Goal: Check status

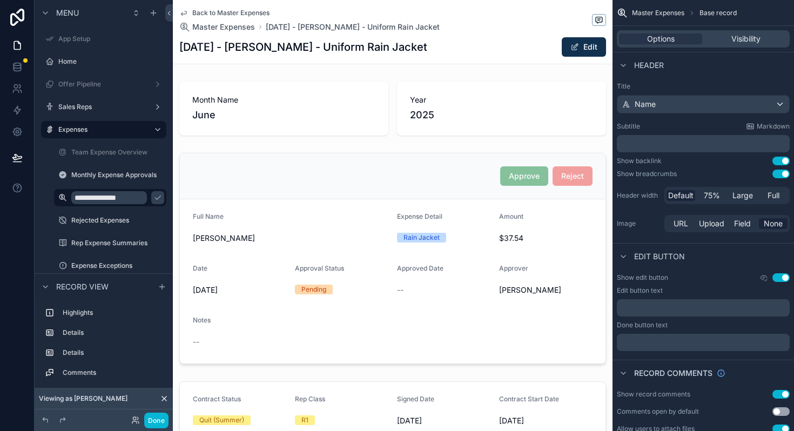
click at [239, 11] on span "Back to Master Expenses" at bounding box center [230, 13] width 77 height 9
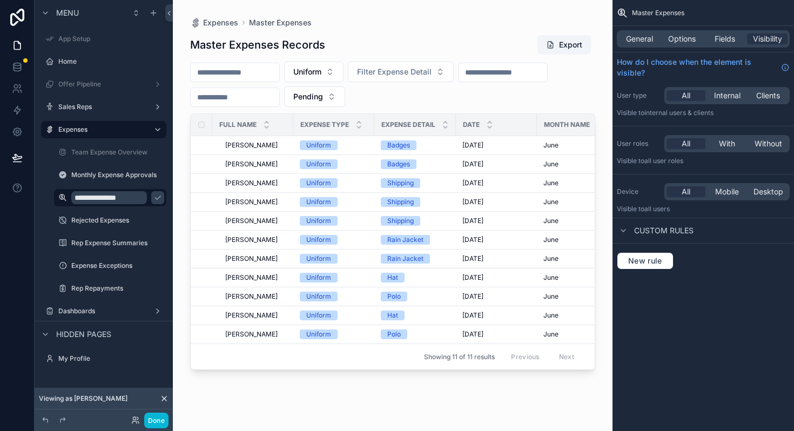
click at [254, 71] on input "scrollable content" at bounding box center [235, 72] width 89 height 15
type input "**********"
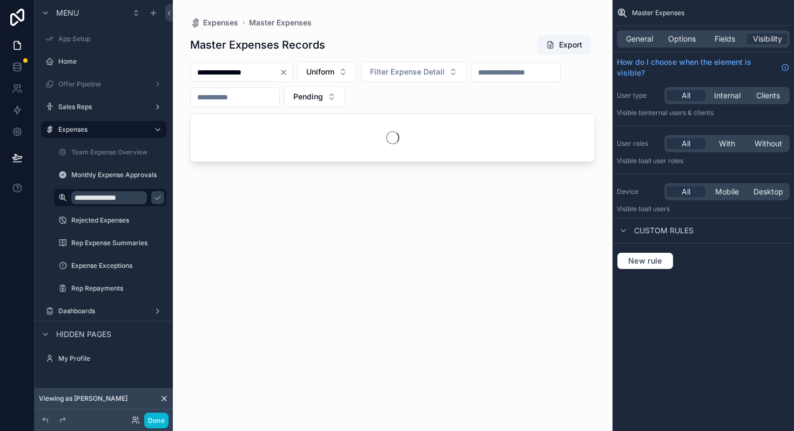
click at [130, 421] on div "Done" at bounding box center [146, 421] width 43 height 16
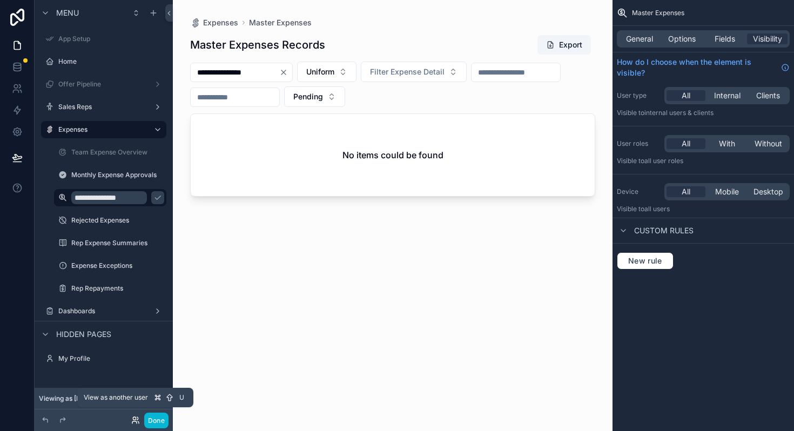
click at [135, 418] on icon at bounding box center [135, 420] width 9 height 9
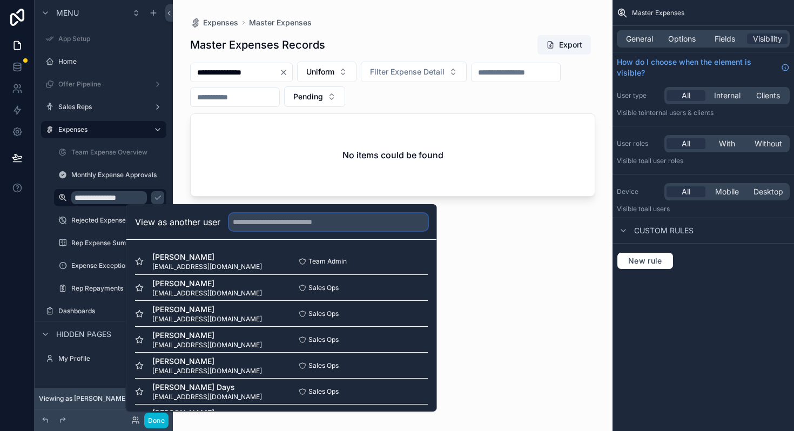
click at [314, 224] on input "text" at bounding box center [328, 221] width 199 height 17
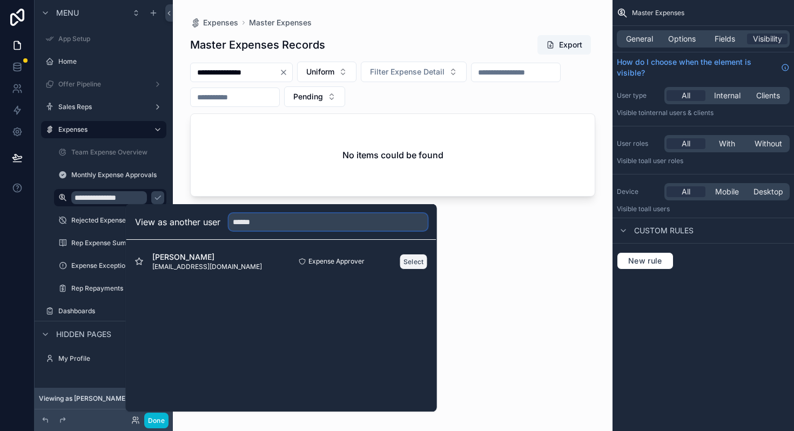
type input "******"
click at [421, 260] on button "Select" at bounding box center [414, 262] width 28 height 16
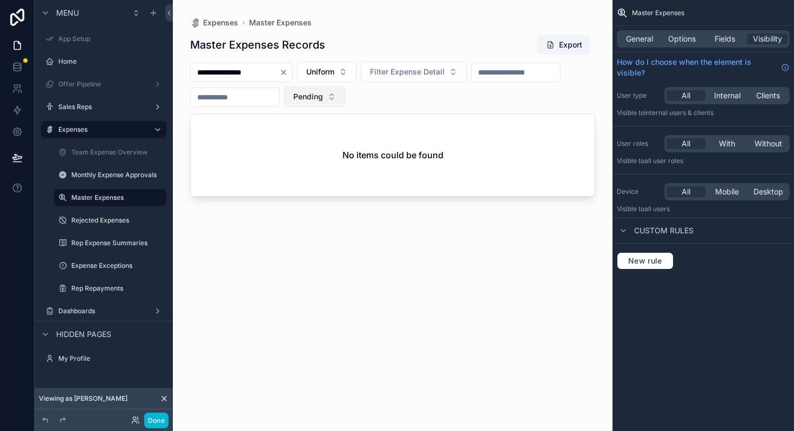
click at [317, 95] on span "Pending" at bounding box center [308, 96] width 30 height 11
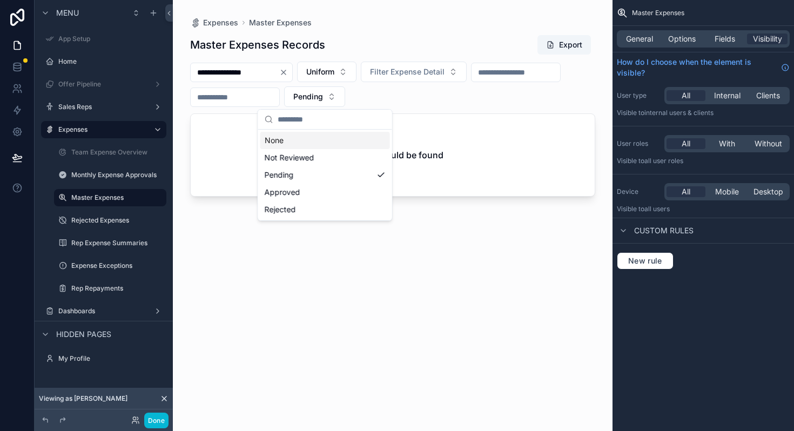
click at [301, 137] on div "None" at bounding box center [325, 140] width 130 height 17
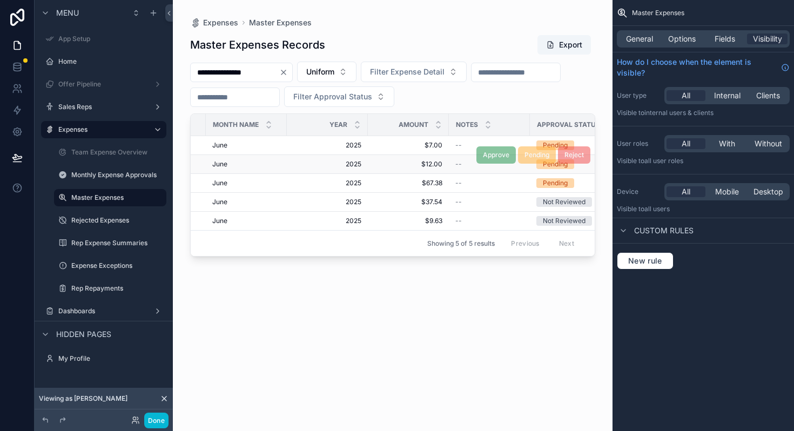
scroll to position [0, 319]
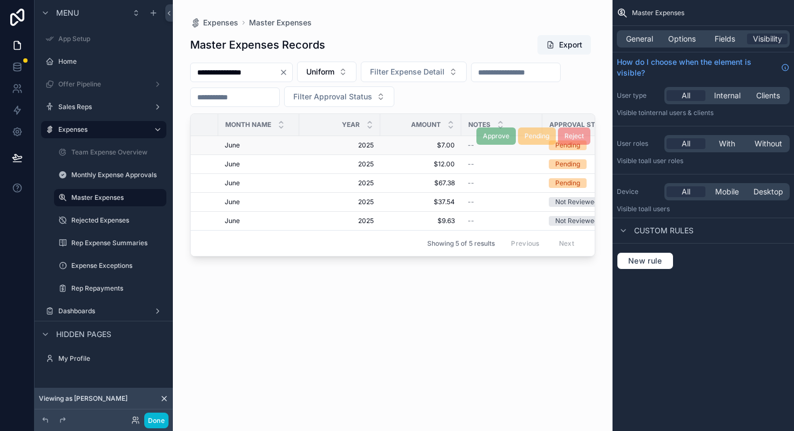
click at [320, 145] on span "2025" at bounding box center [340, 145] width 68 height 9
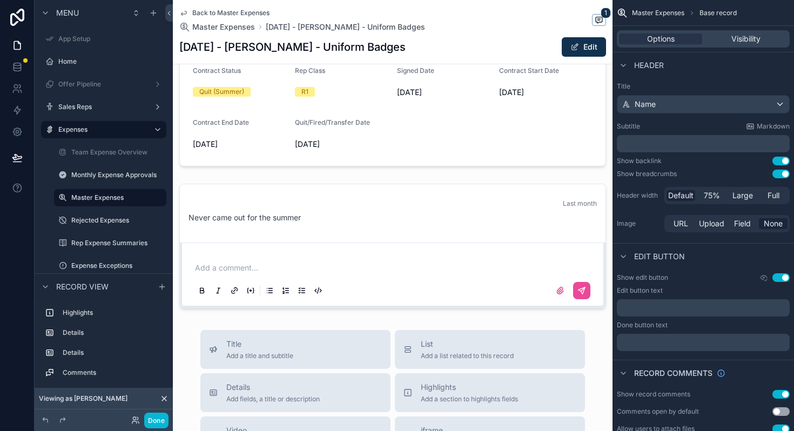
scroll to position [316, 0]
